Goal: Communication & Community: Answer question/provide support

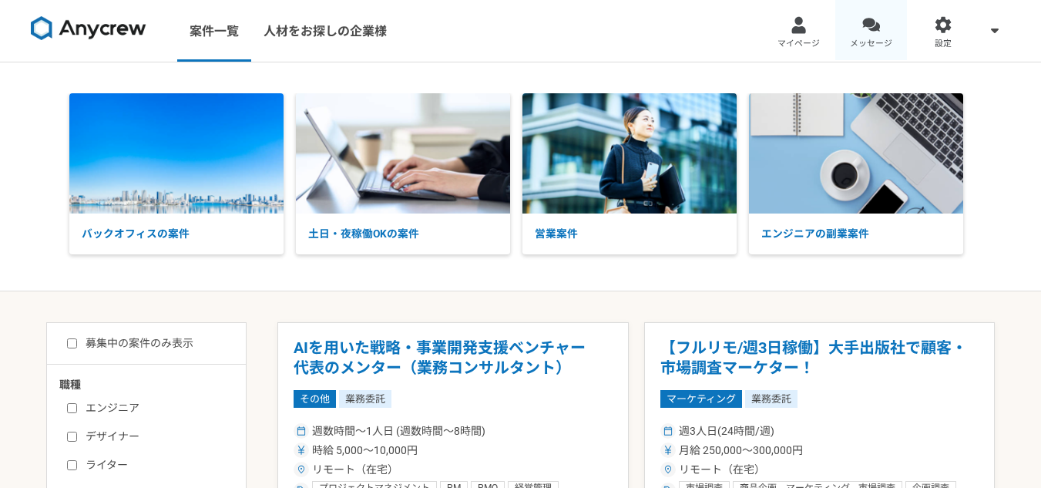
click at [862, 35] on link "メッセージ" at bounding box center [871, 31] width 72 height 62
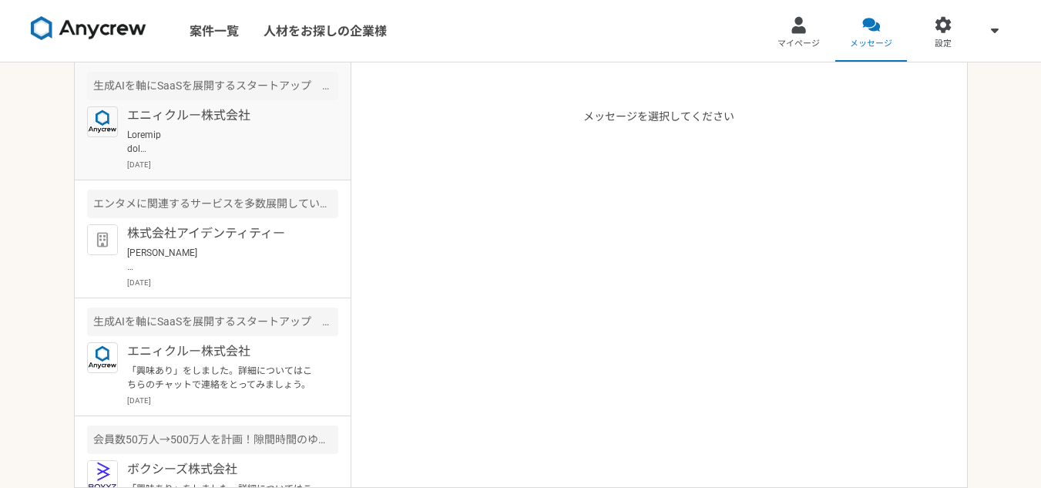
click at [236, 130] on p at bounding box center [222, 142] width 190 height 28
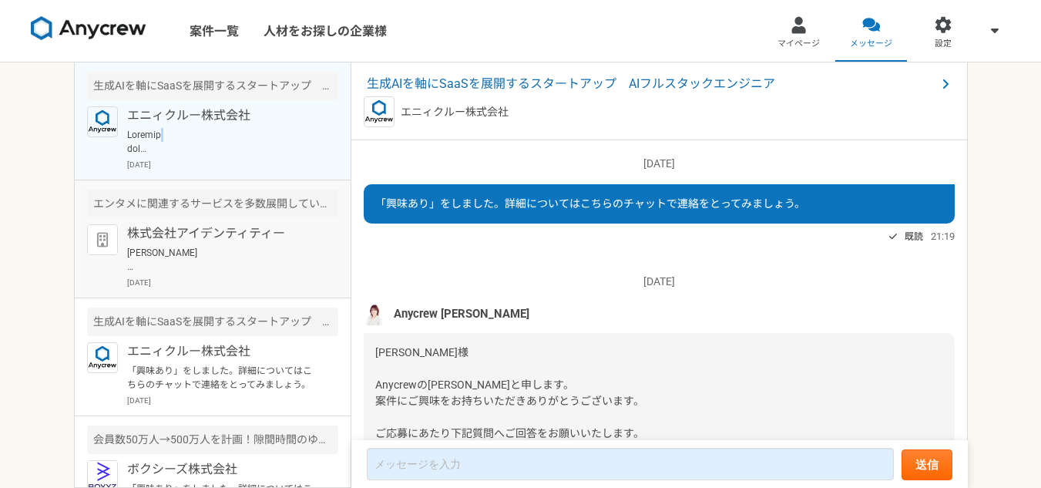
scroll to position [3313, 0]
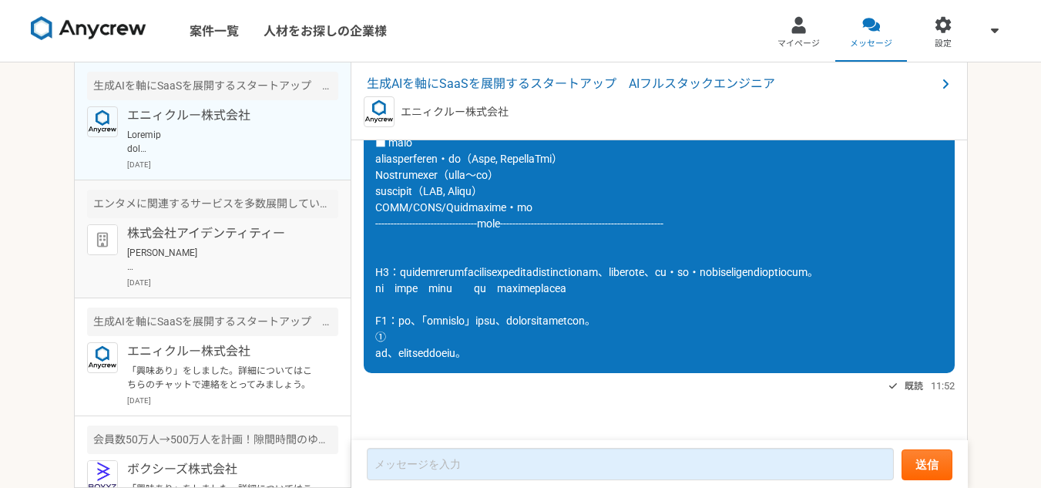
click at [285, 219] on article "エンタメに関連するサービスを多数展開している企業でのフロントエンド開発 株式会社アイデンティティー [PERSON_NAME] お世話になります。 株式会社ア…" at bounding box center [213, 239] width 276 height 118
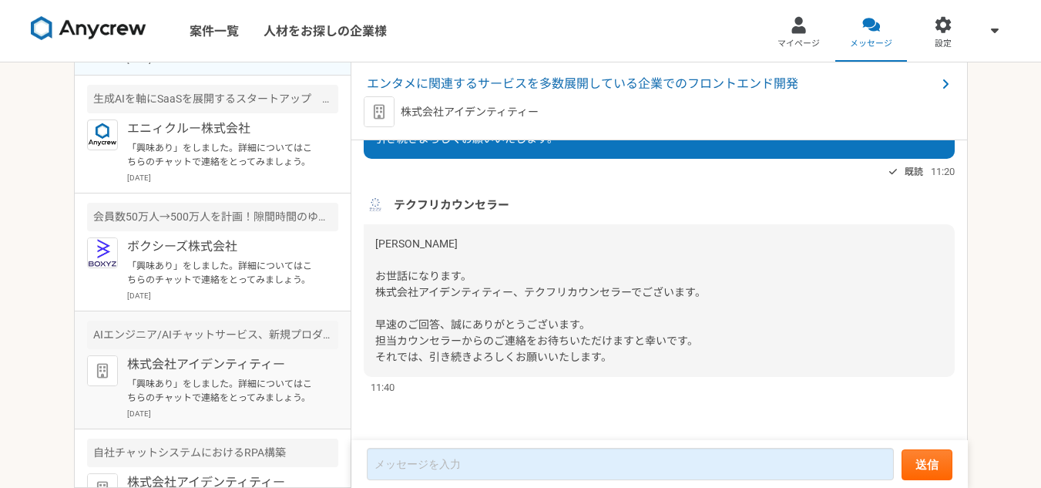
scroll to position [283, 0]
